Goal: Task Accomplishment & Management: Manage account settings

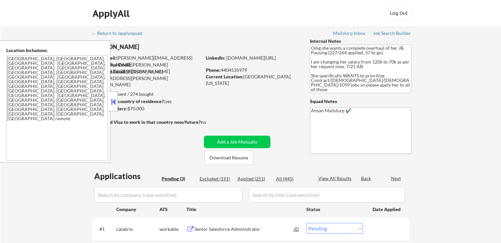
select select ""pending""
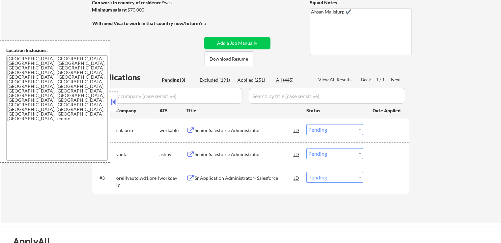
scroll to position [99, 0]
click at [241, 131] on div "Senior Salesforce Administrator" at bounding box center [244, 130] width 99 height 7
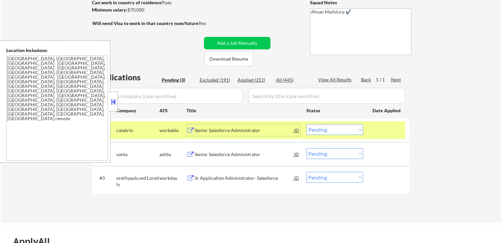
click at [323, 128] on select "Choose an option... Pending Applied Excluded (Questions) Excluded (Expired) Exc…" at bounding box center [334, 129] width 57 height 11
click at [306, 124] on select "Choose an option... Pending Applied Excluded (Questions) Excluded (Expired) Exc…" at bounding box center [334, 129] width 57 height 11
click at [270, 155] on div "Senior Salesforce Administrator" at bounding box center [244, 154] width 99 height 7
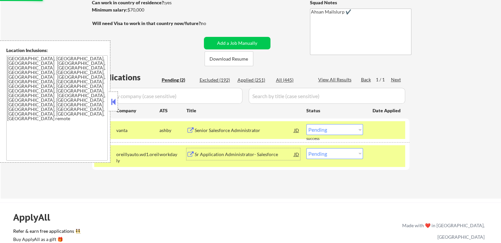
click at [253, 151] on div "Sr Application Administrator- Salesforce" at bounding box center [244, 154] width 99 height 7
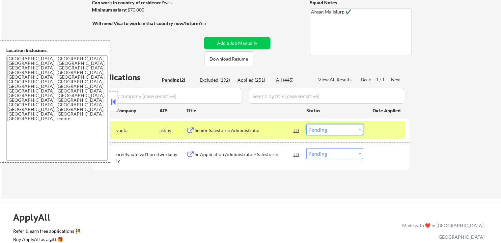
drag, startPoint x: 327, startPoint y: 130, endPoint x: 325, endPoint y: 133, distance: 3.8
click at [327, 130] on select "Choose an option... Pending Applied Excluded (Questions) Excluded (Expired) Exc…" at bounding box center [334, 129] width 57 height 11
click at [306, 124] on select "Choose an option... Pending Applied Excluded (Questions) Excluded (Expired) Exc…" at bounding box center [334, 129] width 57 height 11
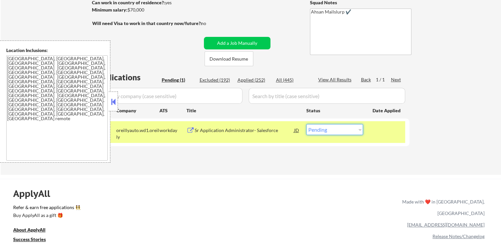
drag, startPoint x: 332, startPoint y: 128, endPoint x: 330, endPoint y: 134, distance: 6.2
click at [332, 128] on select "Choose an option... Pending Applied Excluded (Questions) Excluded (Expired) Exc…" at bounding box center [334, 129] width 57 height 11
select select ""excluded__expired_""
click at [306, 124] on select "Choose an option... Pending Applied Excluded (Questions) Excluded (Expired) Exc…" at bounding box center [334, 129] width 57 height 11
